Goal: Find specific page/section

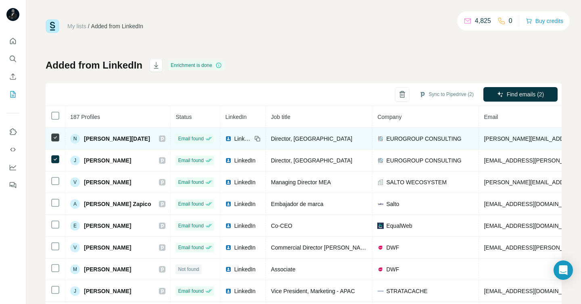
click at [225, 138] on img at bounding box center [228, 139] width 6 height 6
